Goal: Transaction & Acquisition: Purchase product/service

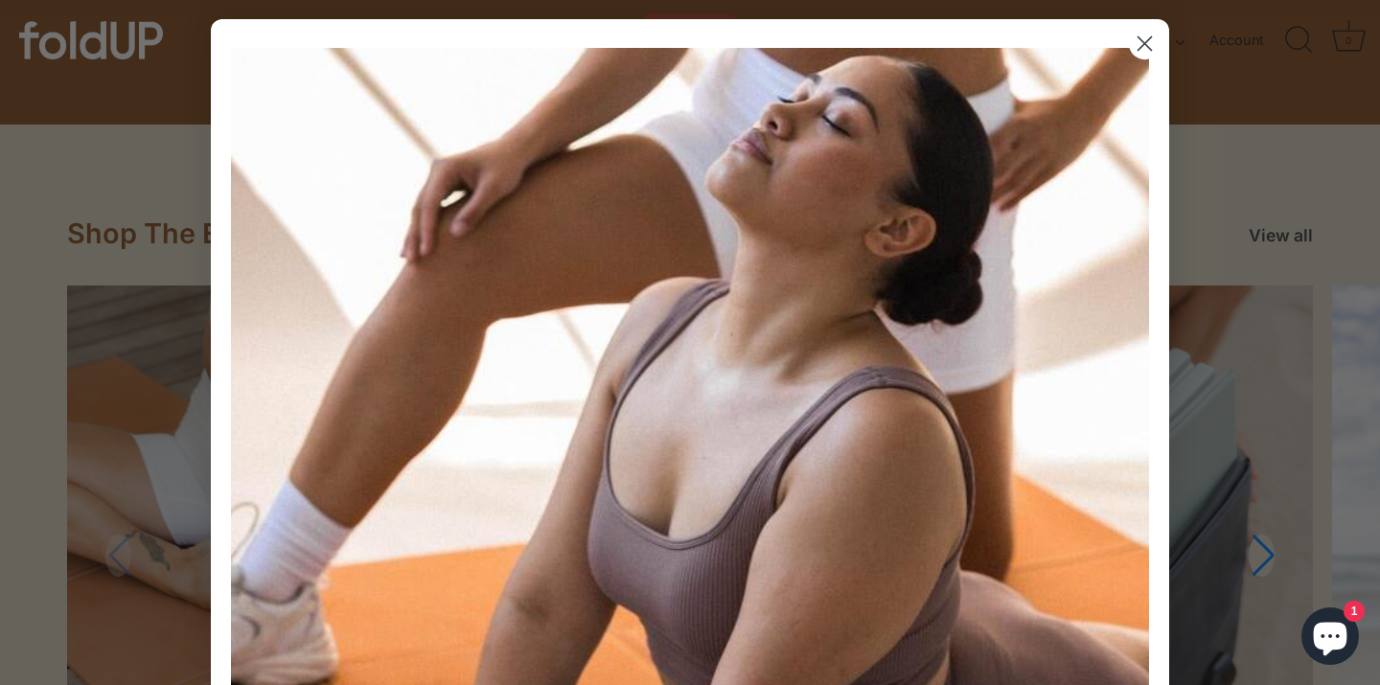
scroll to position [1852, 0]
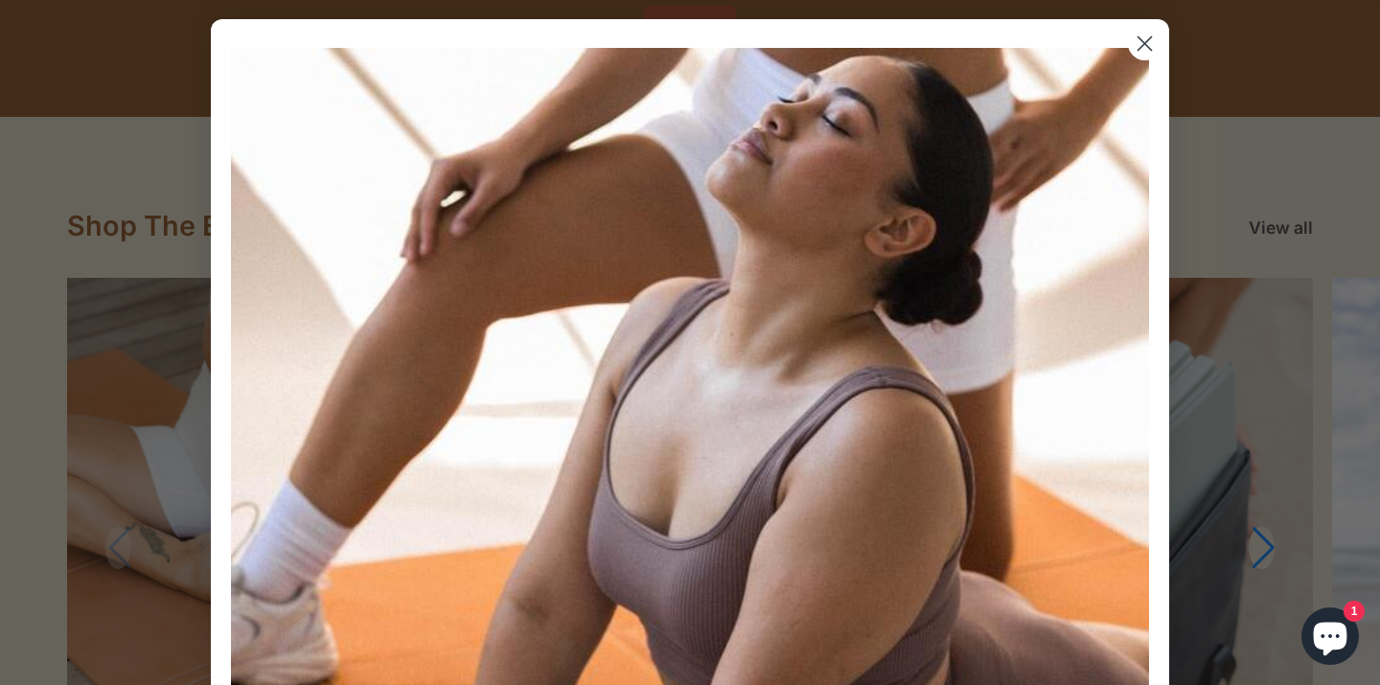
click at [1145, 49] on circle "Close dialog" at bounding box center [1145, 44] width 32 height 32
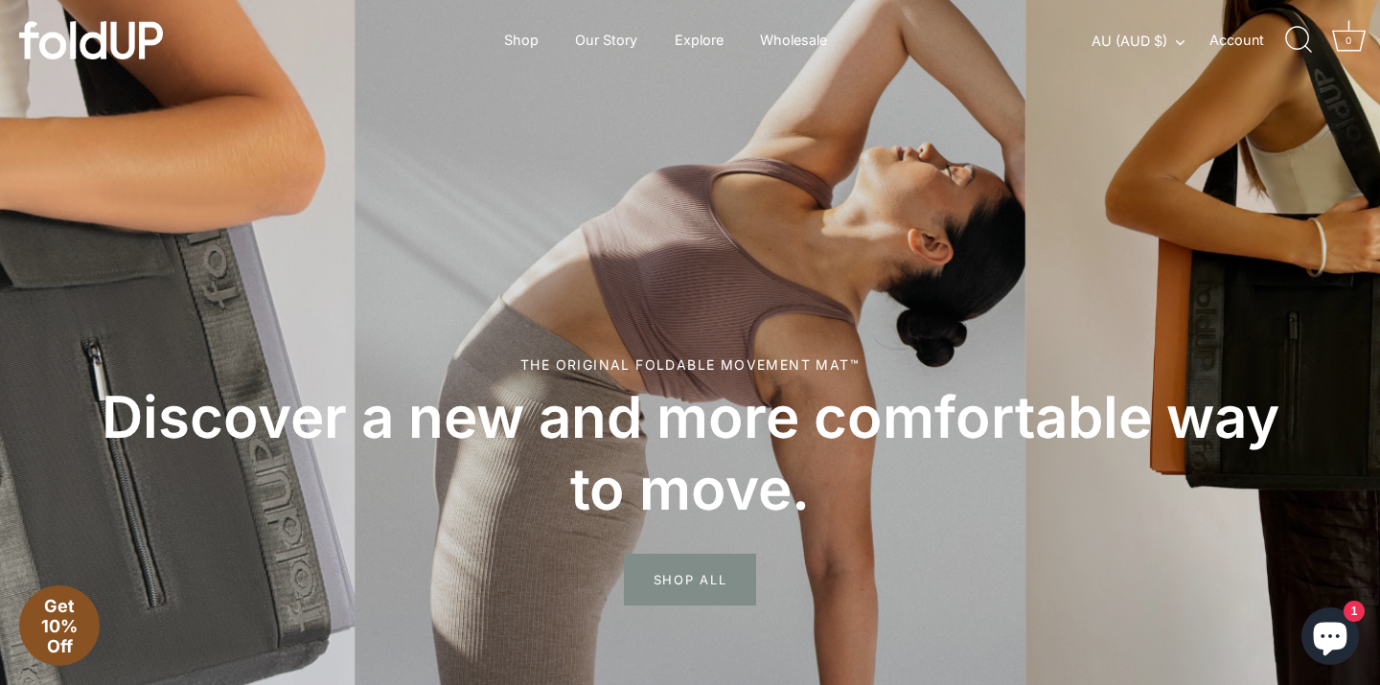
scroll to position [31, 0]
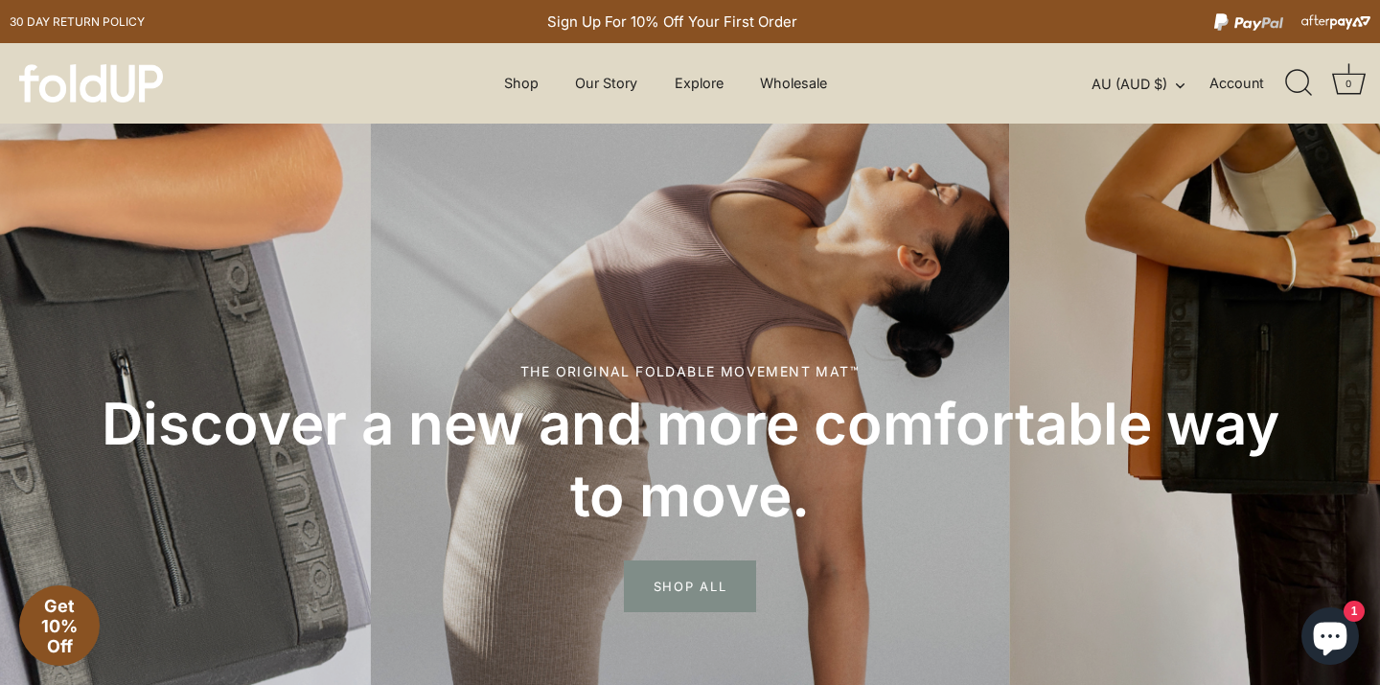
click at [1294, 87] on icon "Search" at bounding box center [1299, 83] width 28 height 28
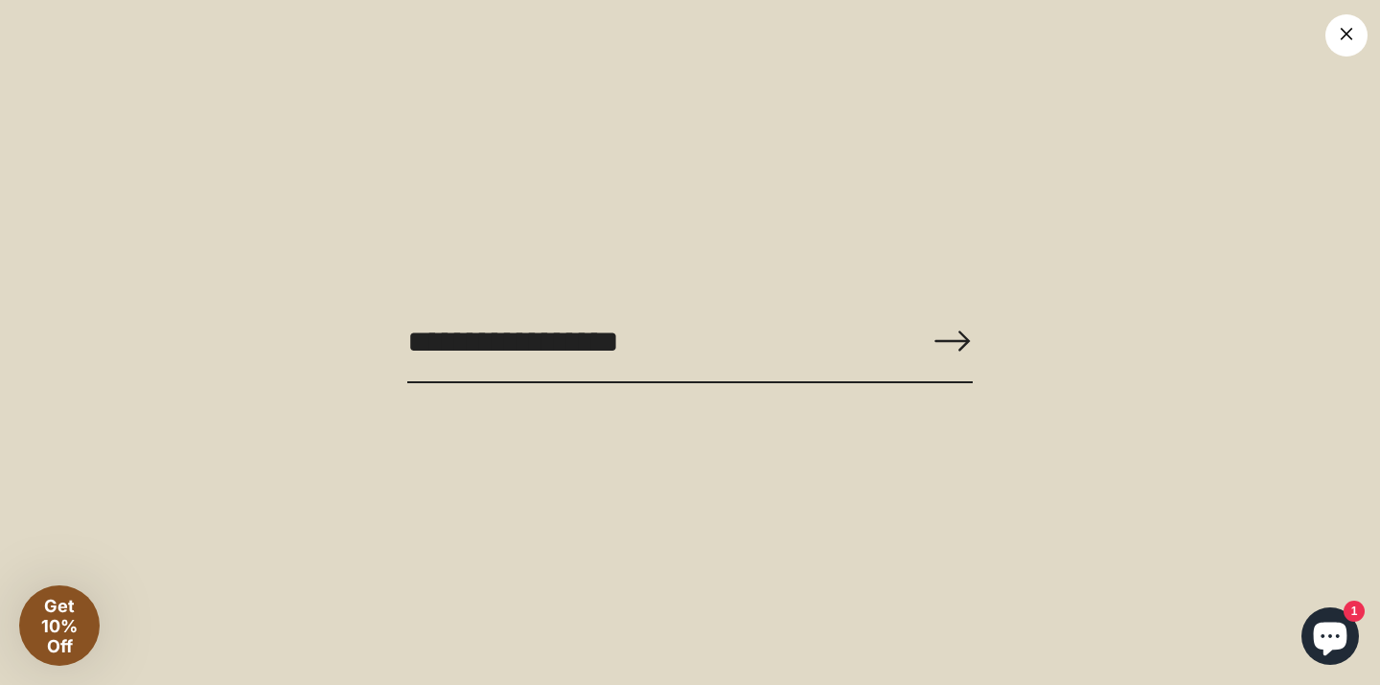
type input "**********"
click at [953, 341] on button "Right arrow long" at bounding box center [953, 342] width 42 height 82
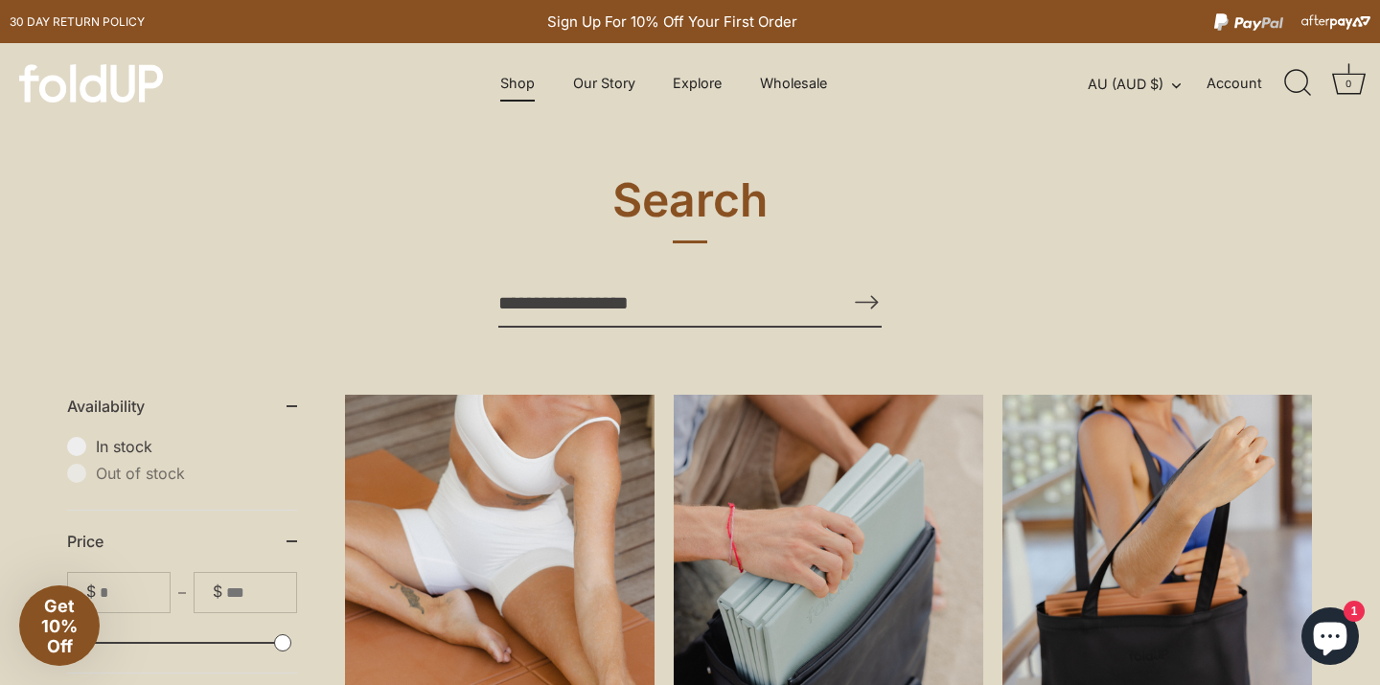
click at [523, 80] on link "Shop" at bounding box center [518, 83] width 68 height 36
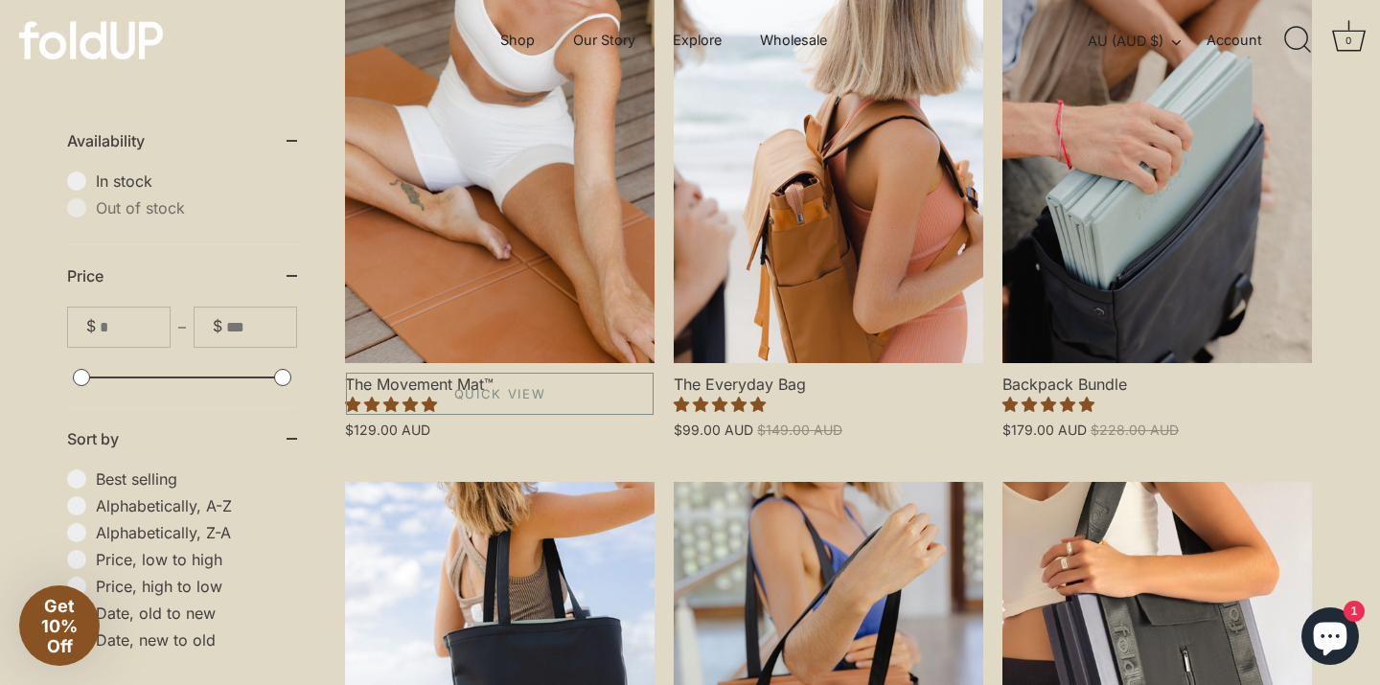
scroll to position [560, 0]
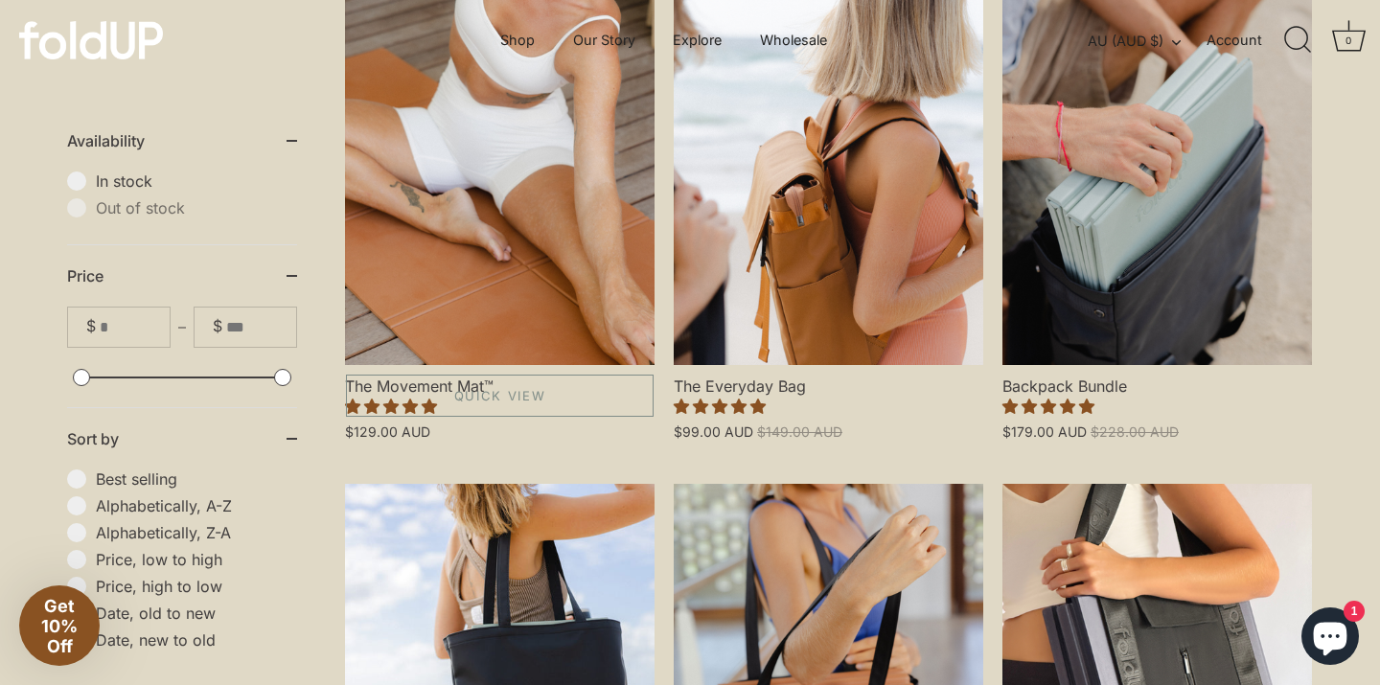
click at [474, 307] on link "The Movement Mat™" at bounding box center [500, 179] width 310 height 372
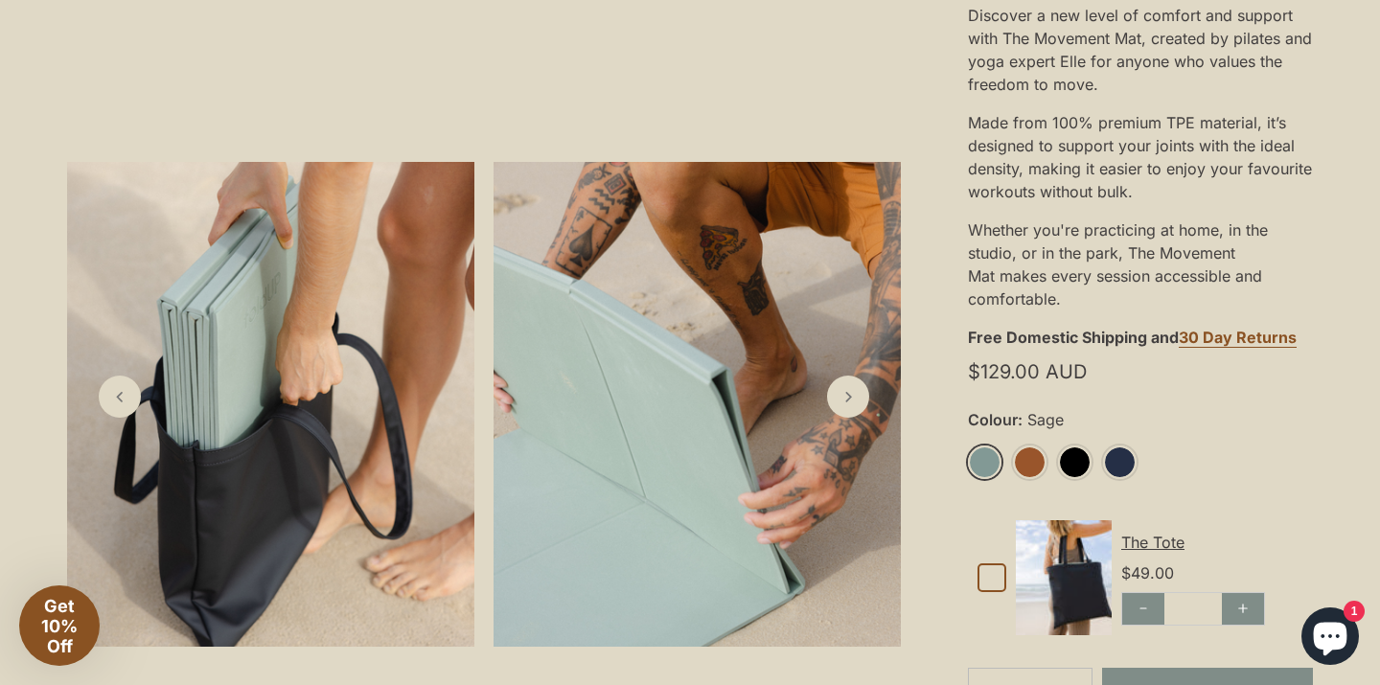
scroll to position [490, 0]
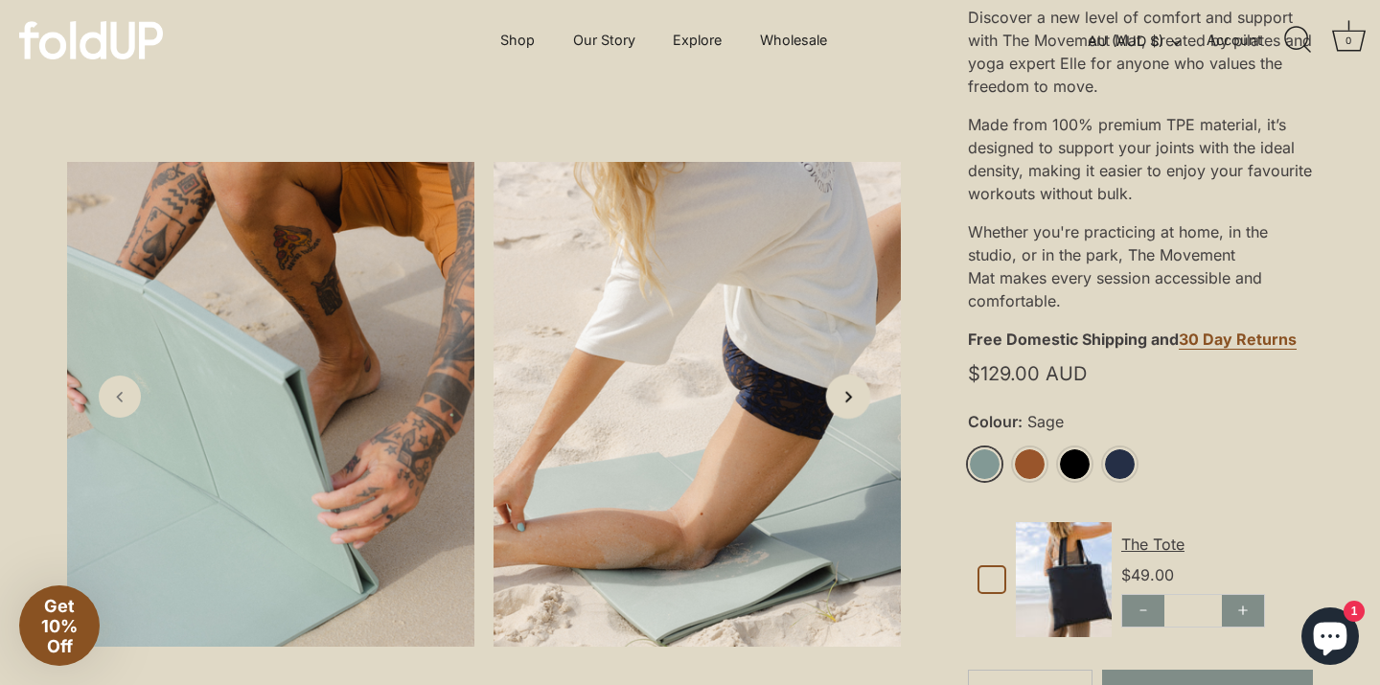
click at [853, 393] on icon "Next slide" at bounding box center [848, 396] width 20 height 20
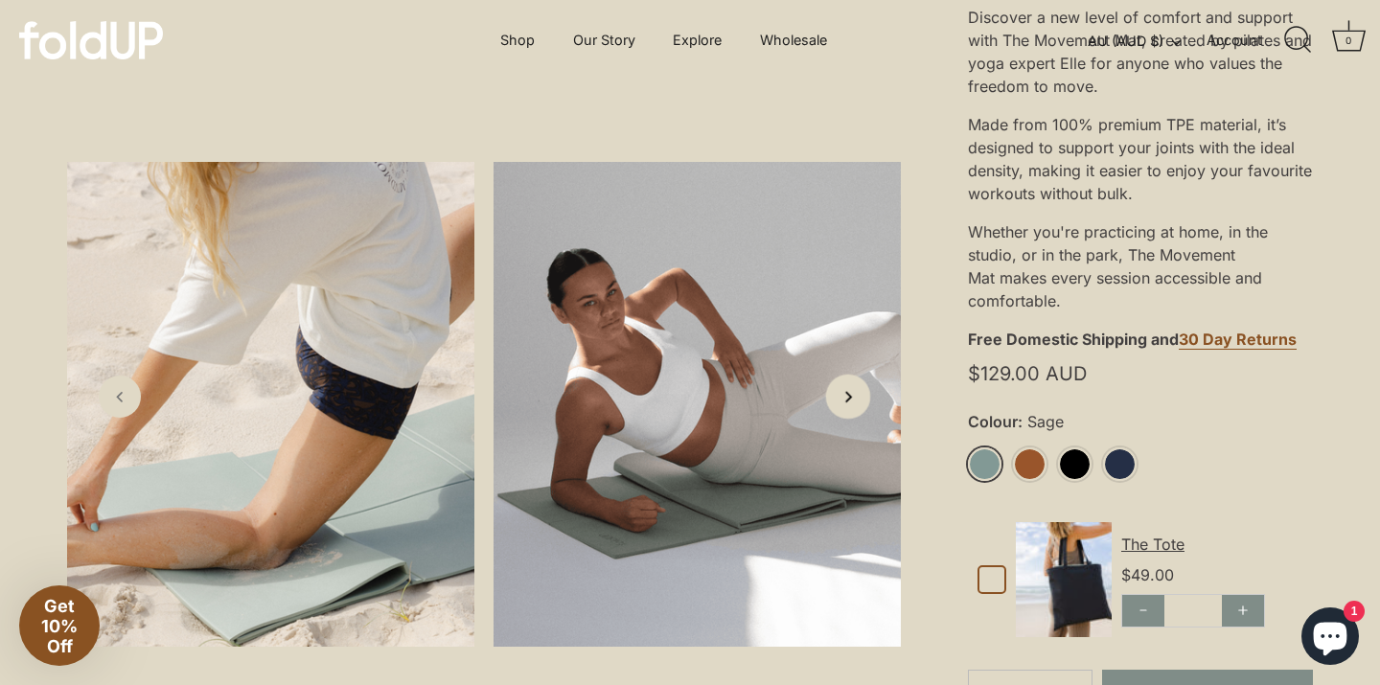
click at [853, 393] on icon "Next slide" at bounding box center [848, 396] width 20 height 20
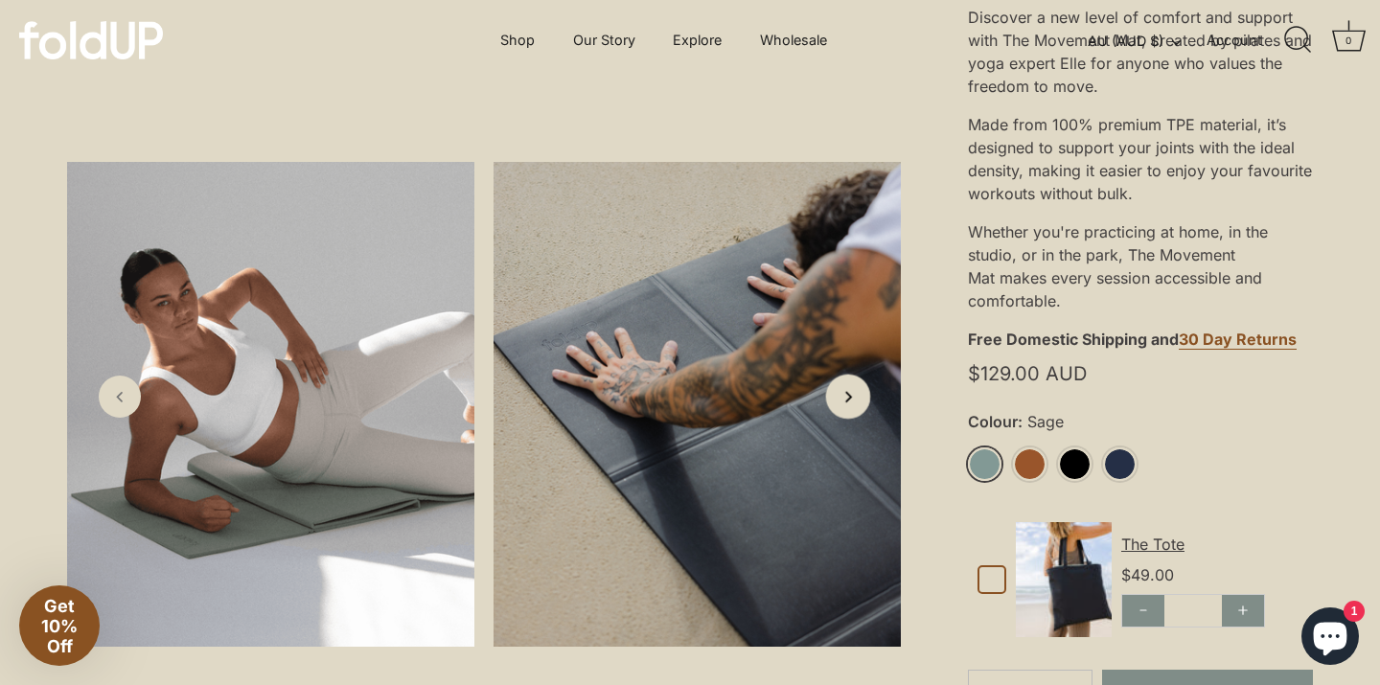
click at [853, 393] on icon "Next slide" at bounding box center [848, 396] width 20 height 20
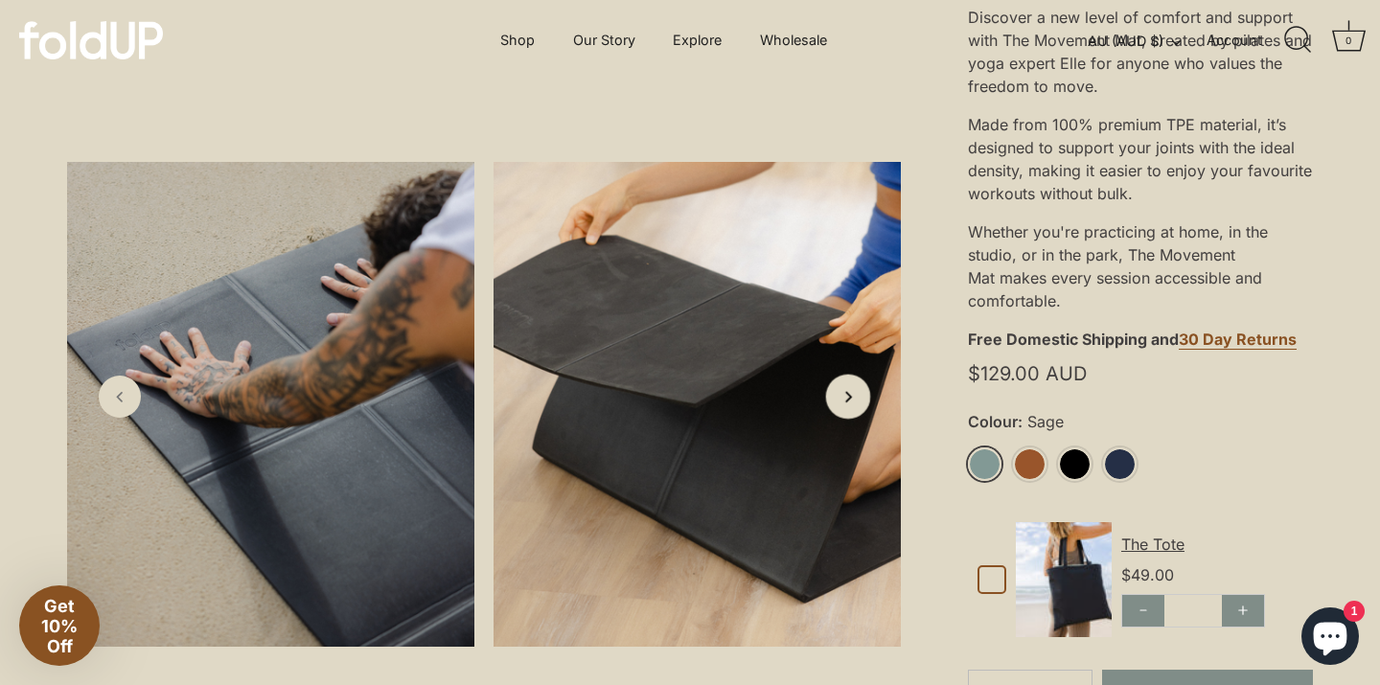
click at [853, 393] on icon "Next slide" at bounding box center [848, 396] width 20 height 20
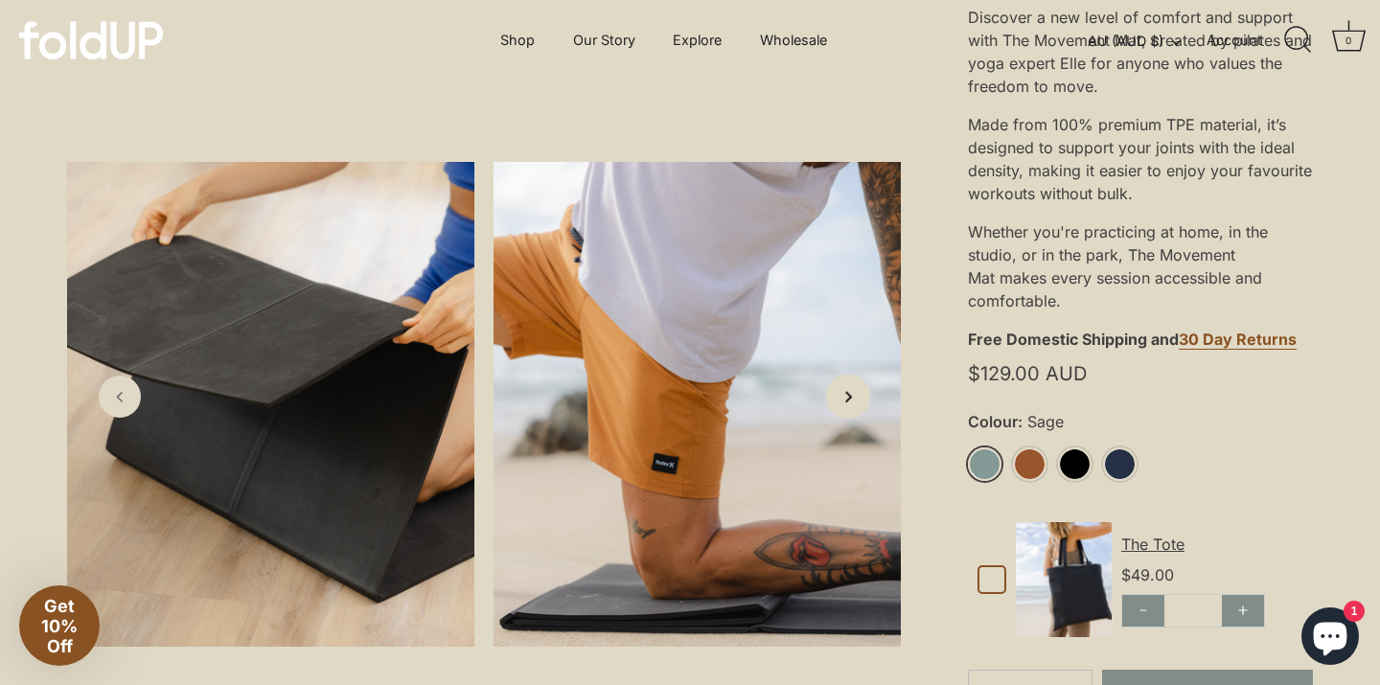
click at [853, 393] on icon "Next slide" at bounding box center [848, 396] width 20 height 20
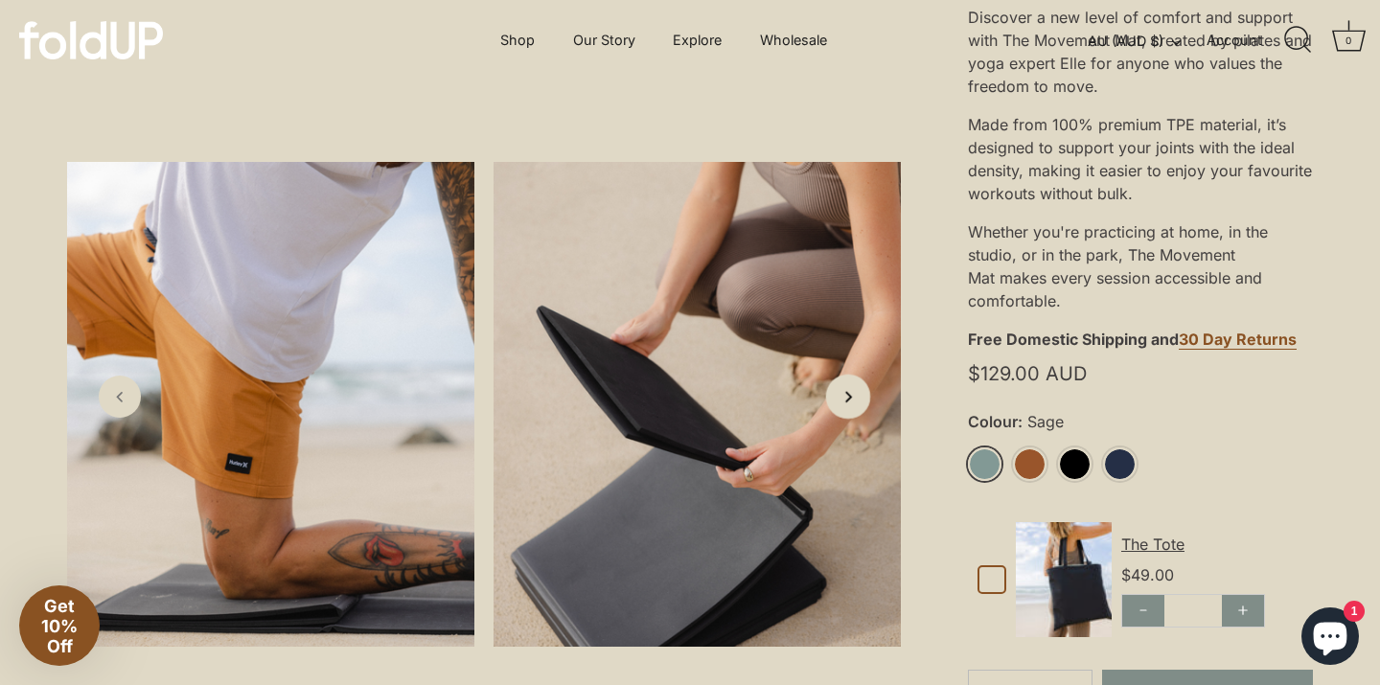
click at [853, 391] on icon "Next slide" at bounding box center [848, 396] width 20 height 20
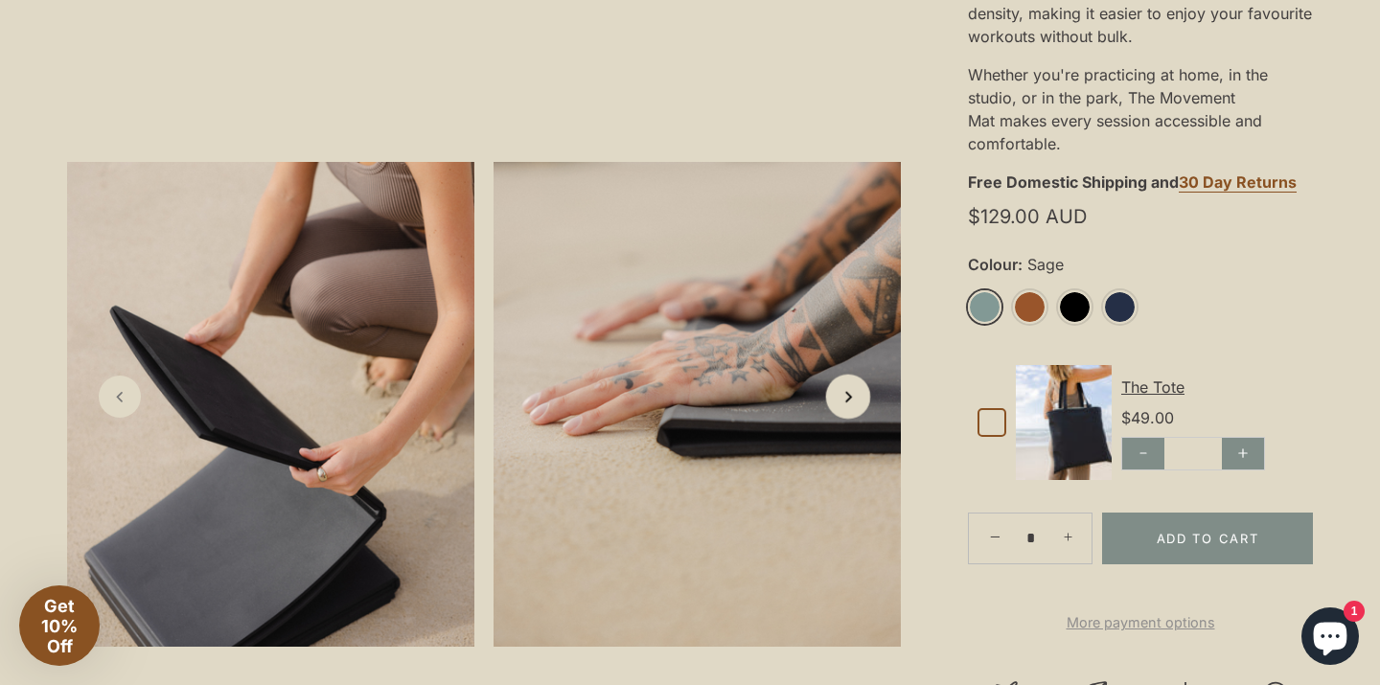
scroll to position [663, 0]
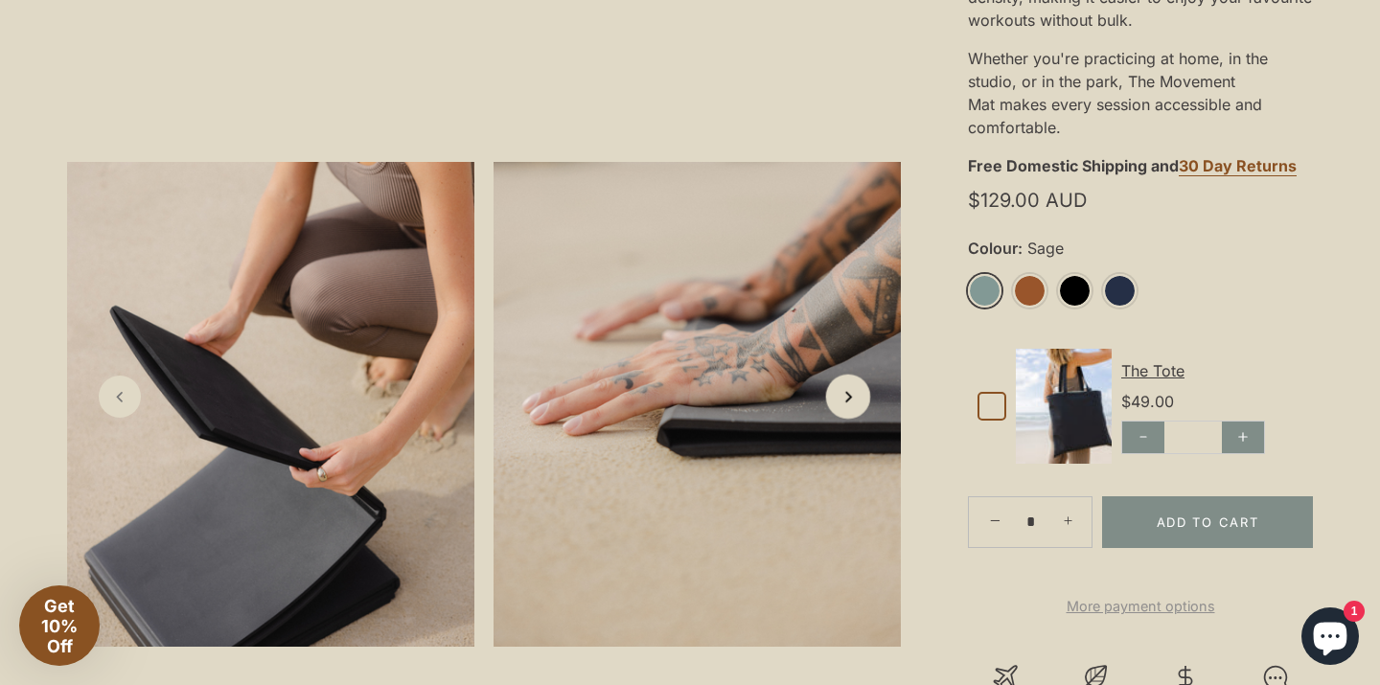
click at [853, 392] on icon "Next slide" at bounding box center [848, 396] width 20 height 20
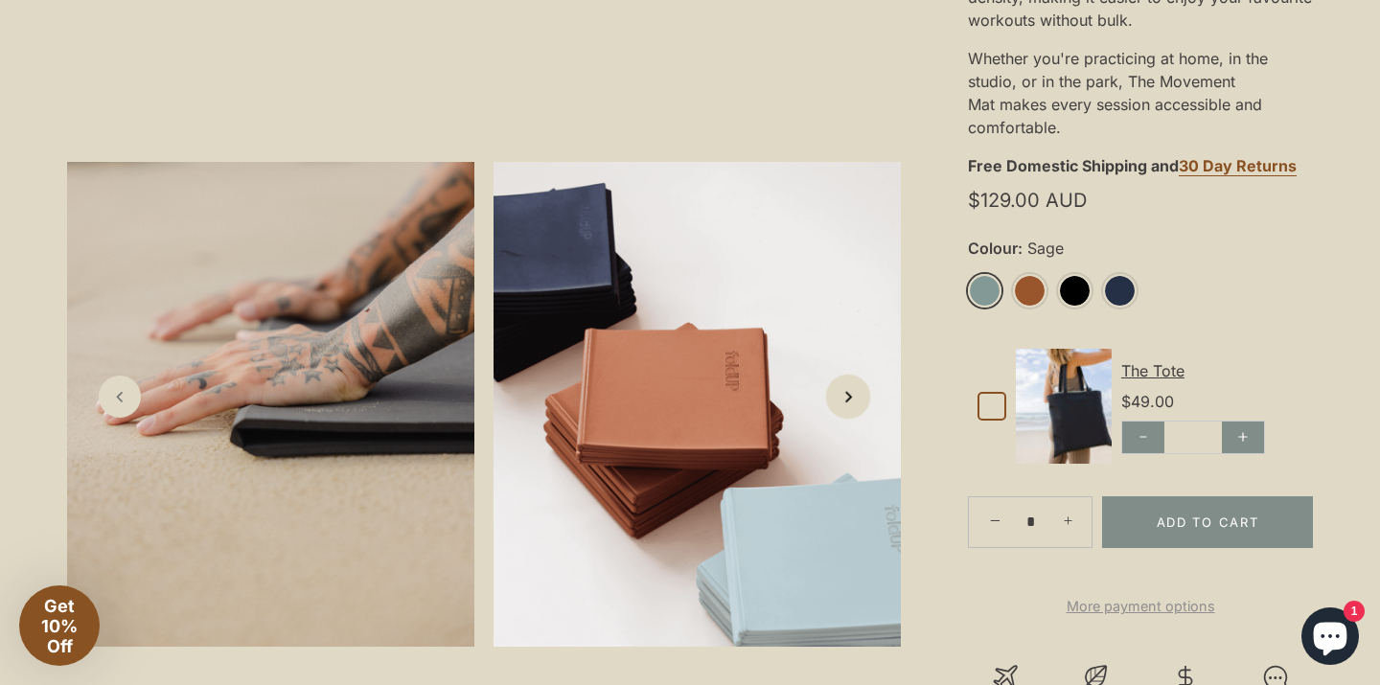
click at [853, 392] on icon "Next slide" at bounding box center [848, 396] width 20 height 20
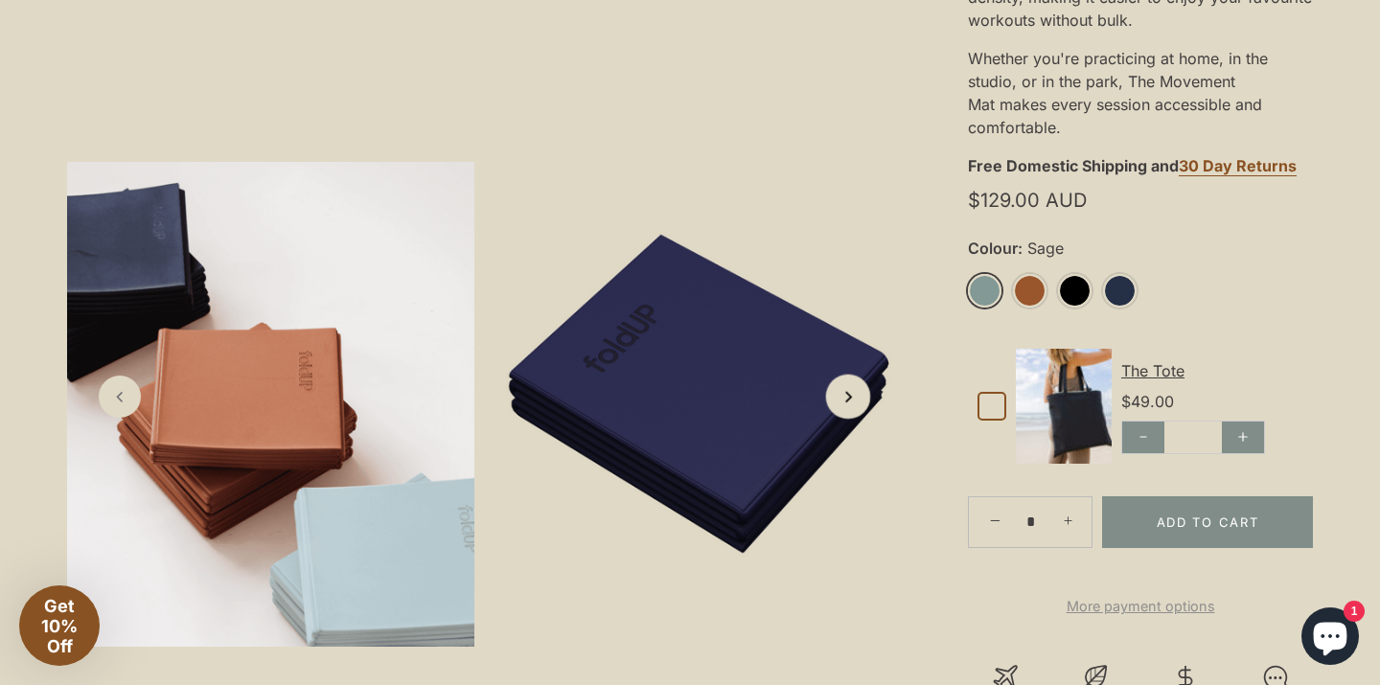
click at [853, 393] on icon "Next slide" at bounding box center [848, 396] width 20 height 20
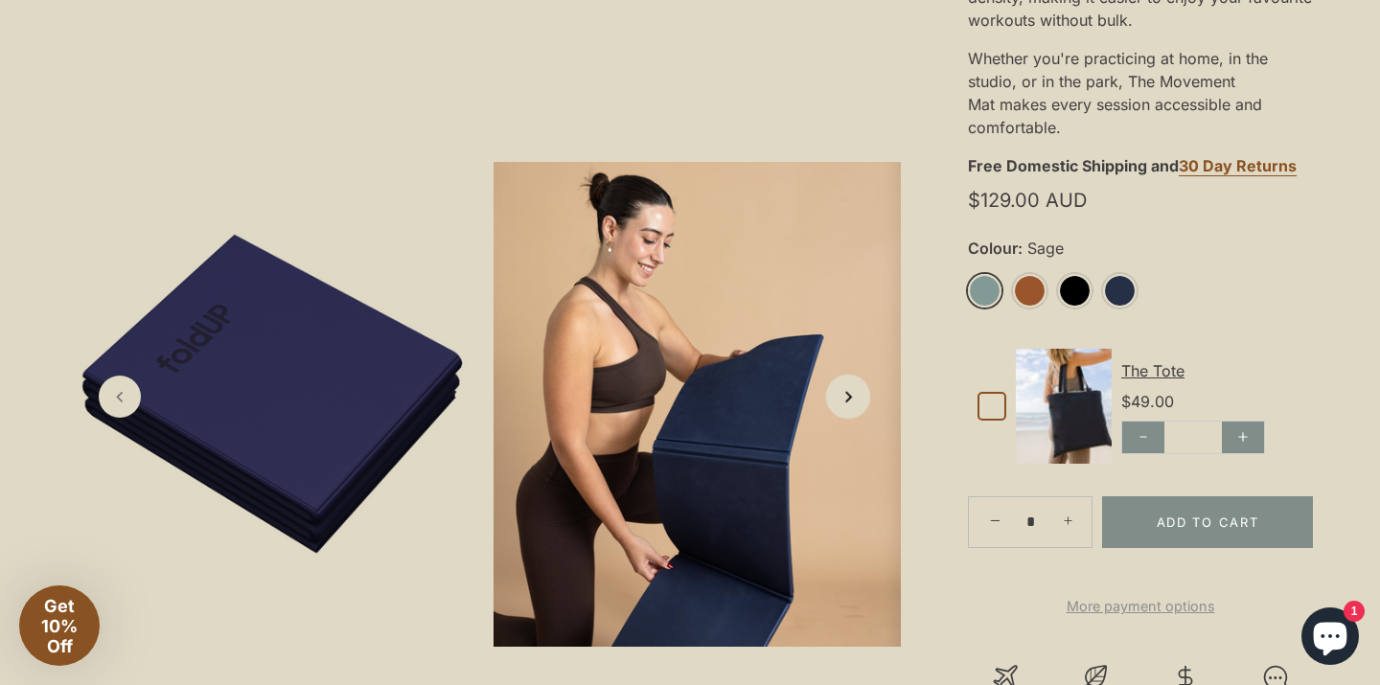
click at [853, 398] on icon "Next slide" at bounding box center [848, 396] width 20 height 20
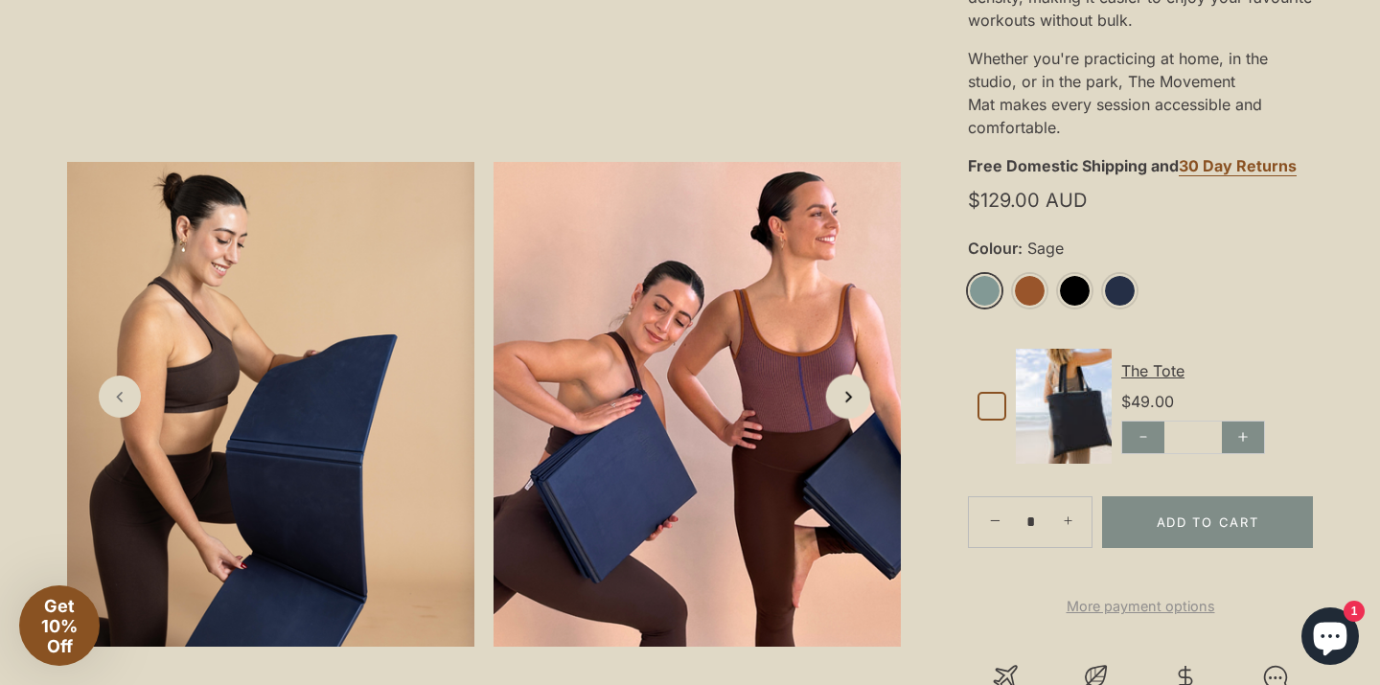
click at [853, 398] on icon "Next slide" at bounding box center [848, 396] width 20 height 20
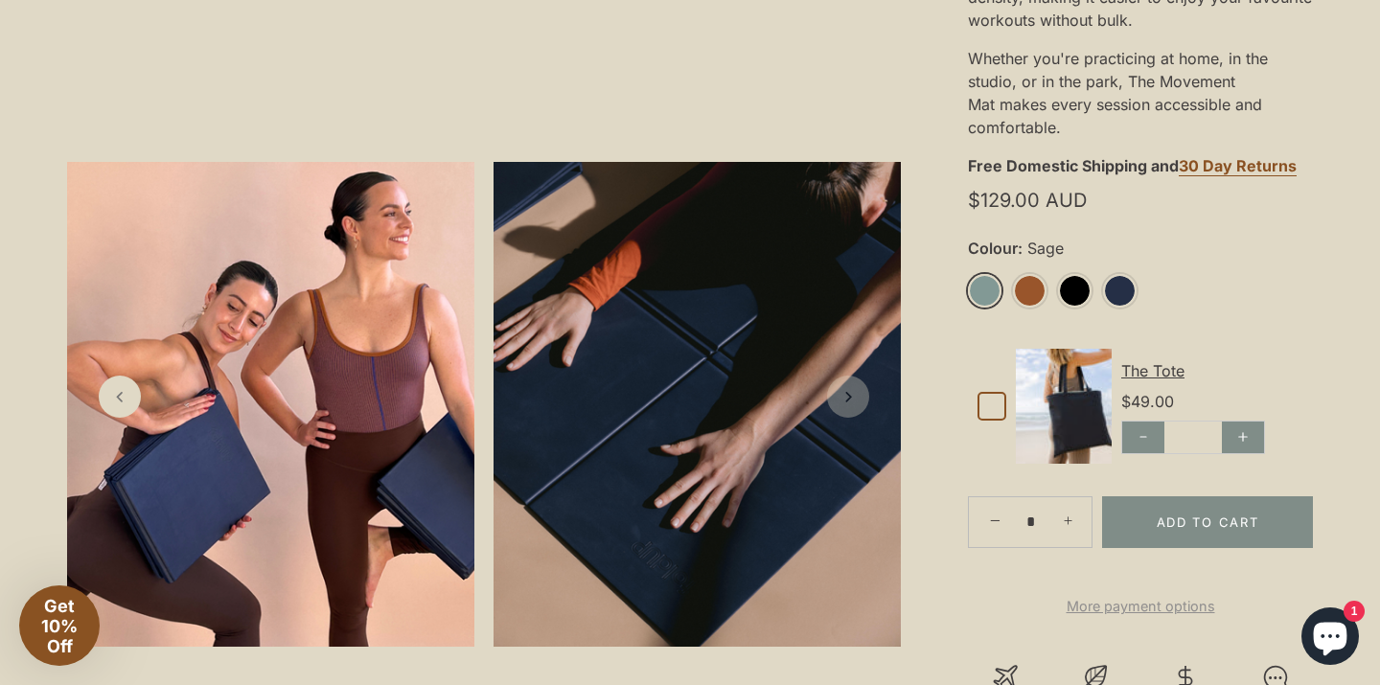
click at [853, 398] on icon "Next slide" at bounding box center [848, 396] width 19 height 19
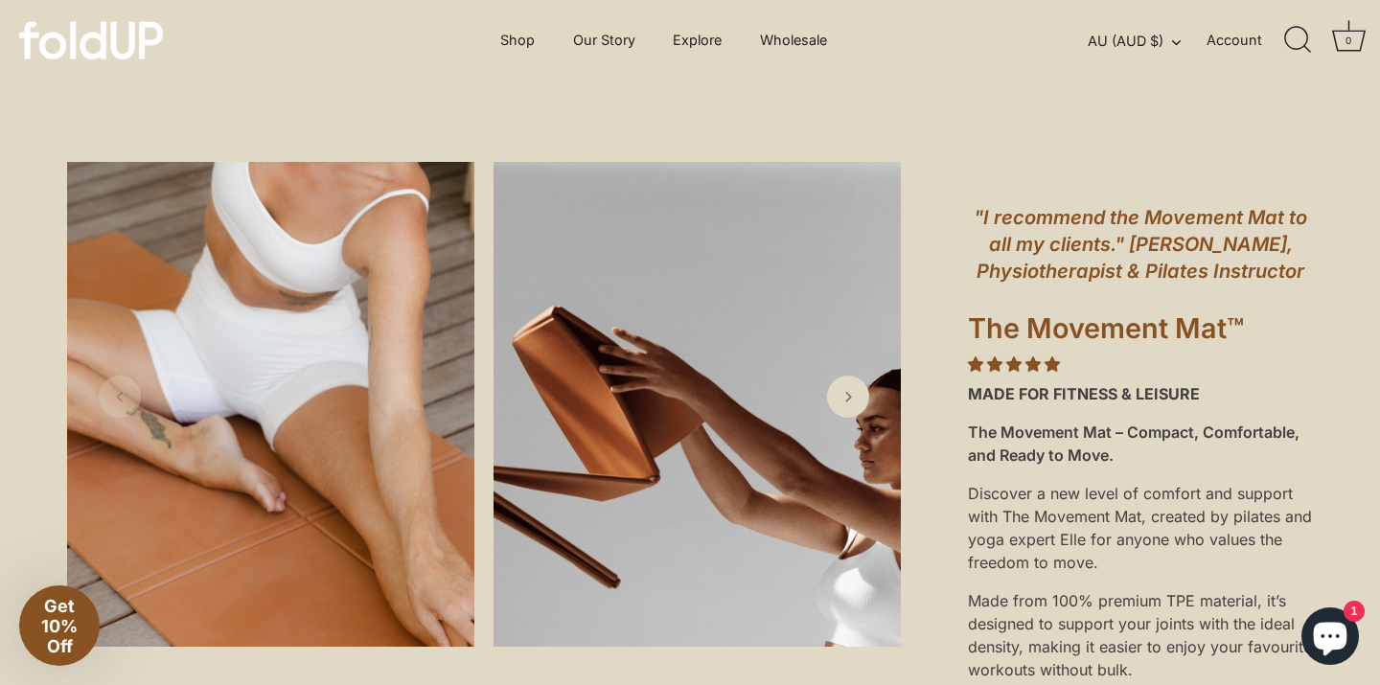
scroll to position [9, 0]
